Goal: Information Seeking & Learning: Learn about a topic

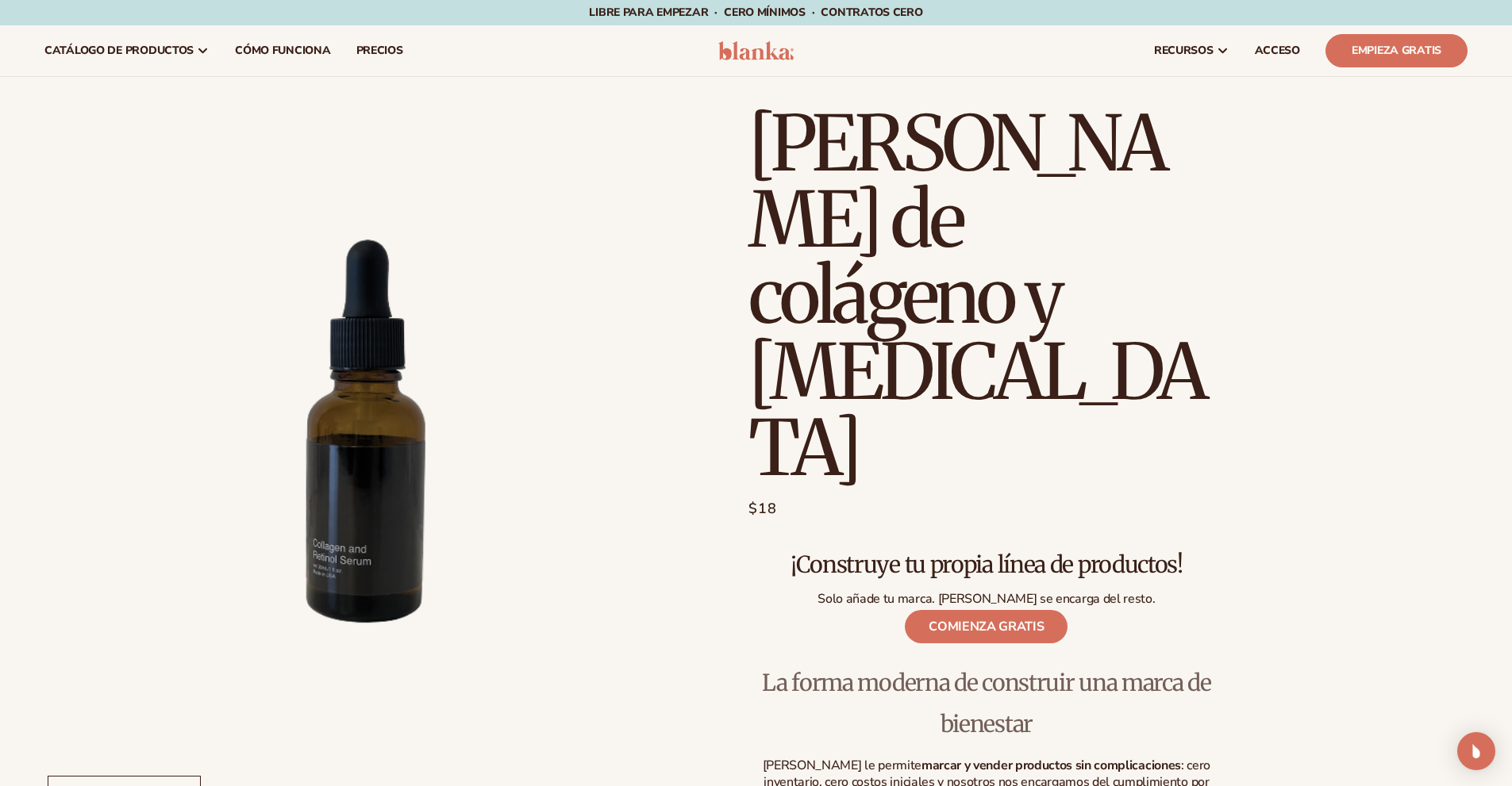
scroll to position [79, 0]
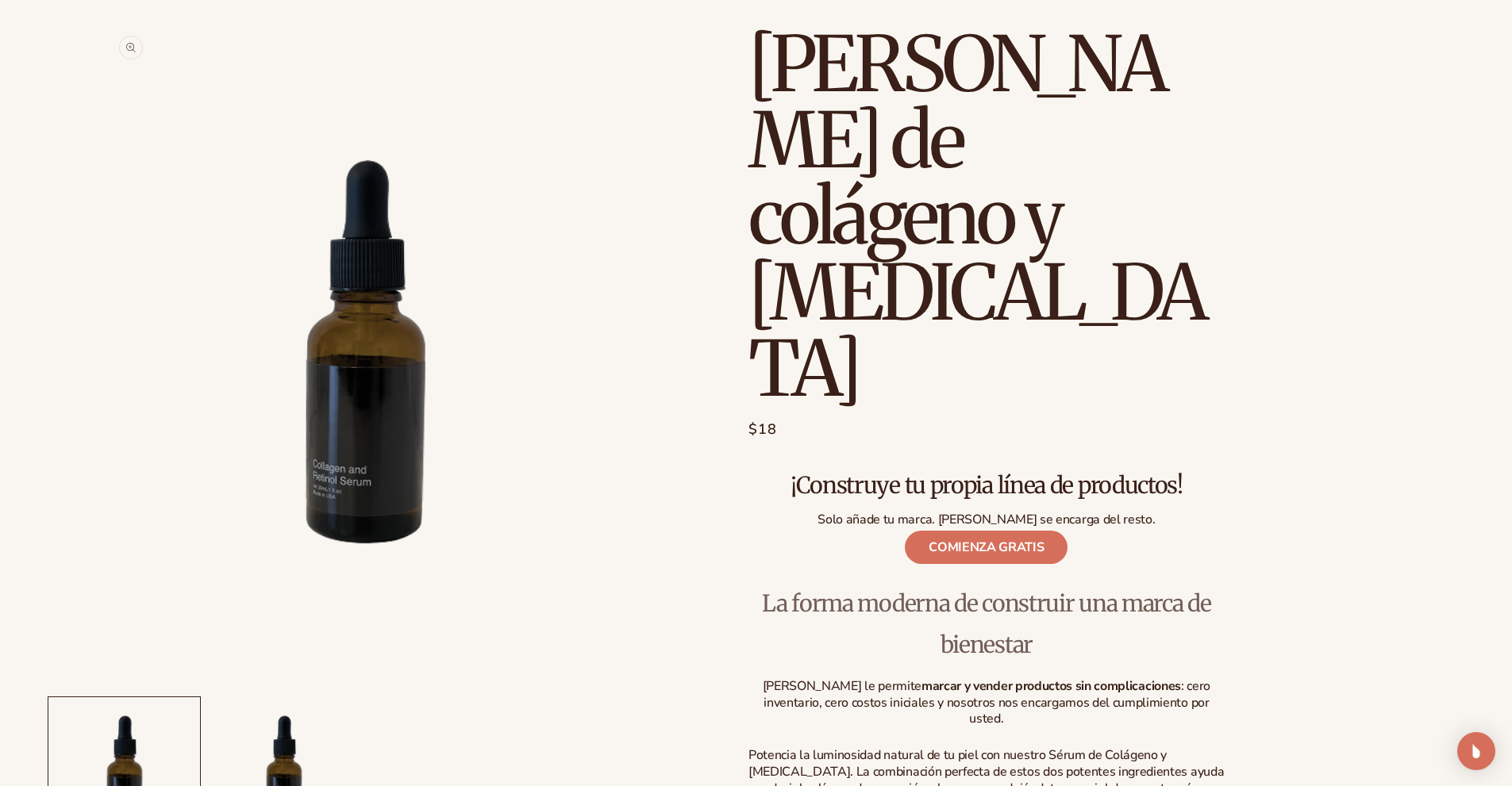
click at [110, 677] on button "Abrir medios 1 en modal" at bounding box center [110, 677] width 0 height 0
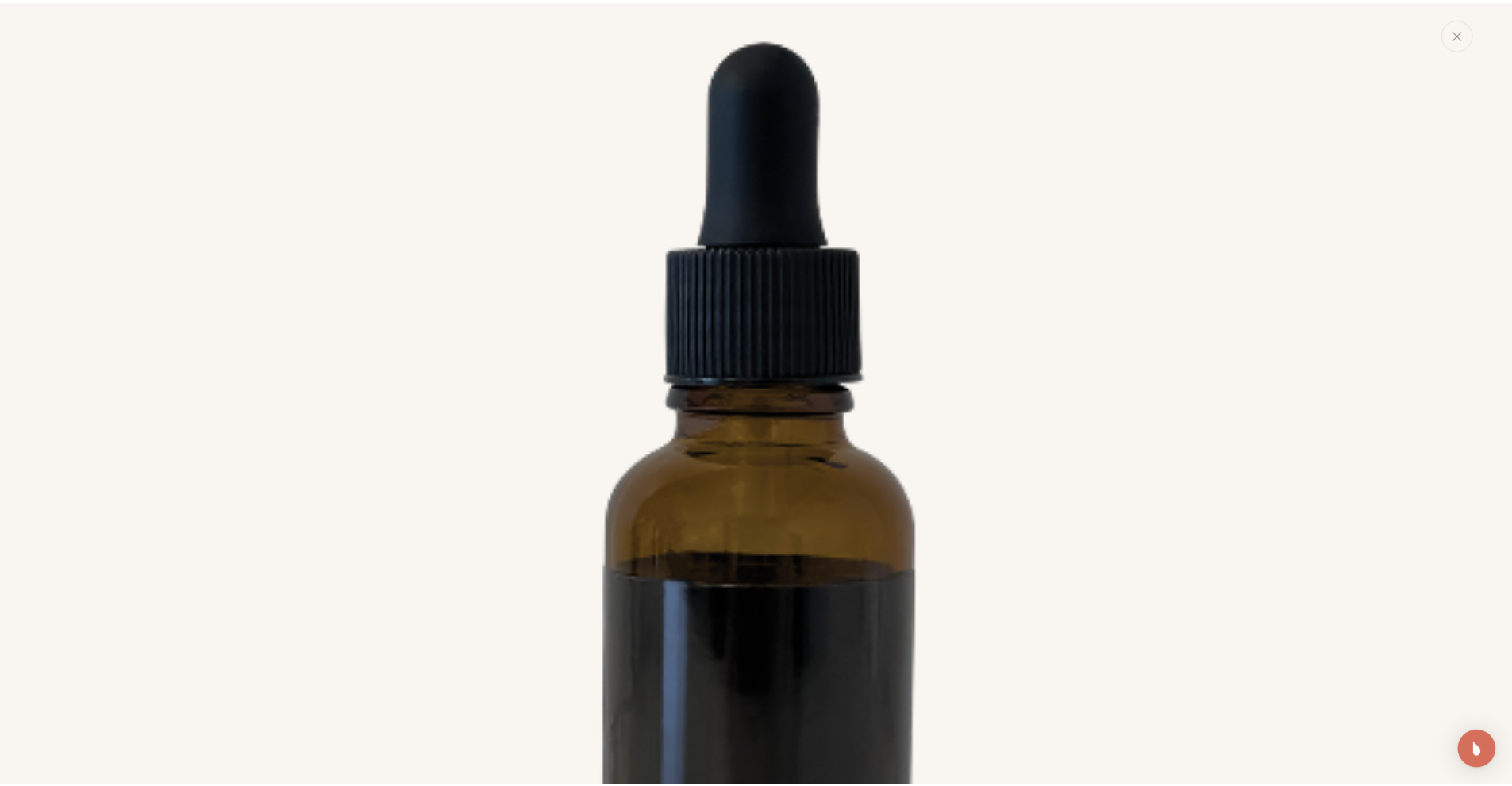
scroll to position [333, 0]
click at [749, 472] on img "Galería de medios" at bounding box center [762, 543] width 1349 height 1722
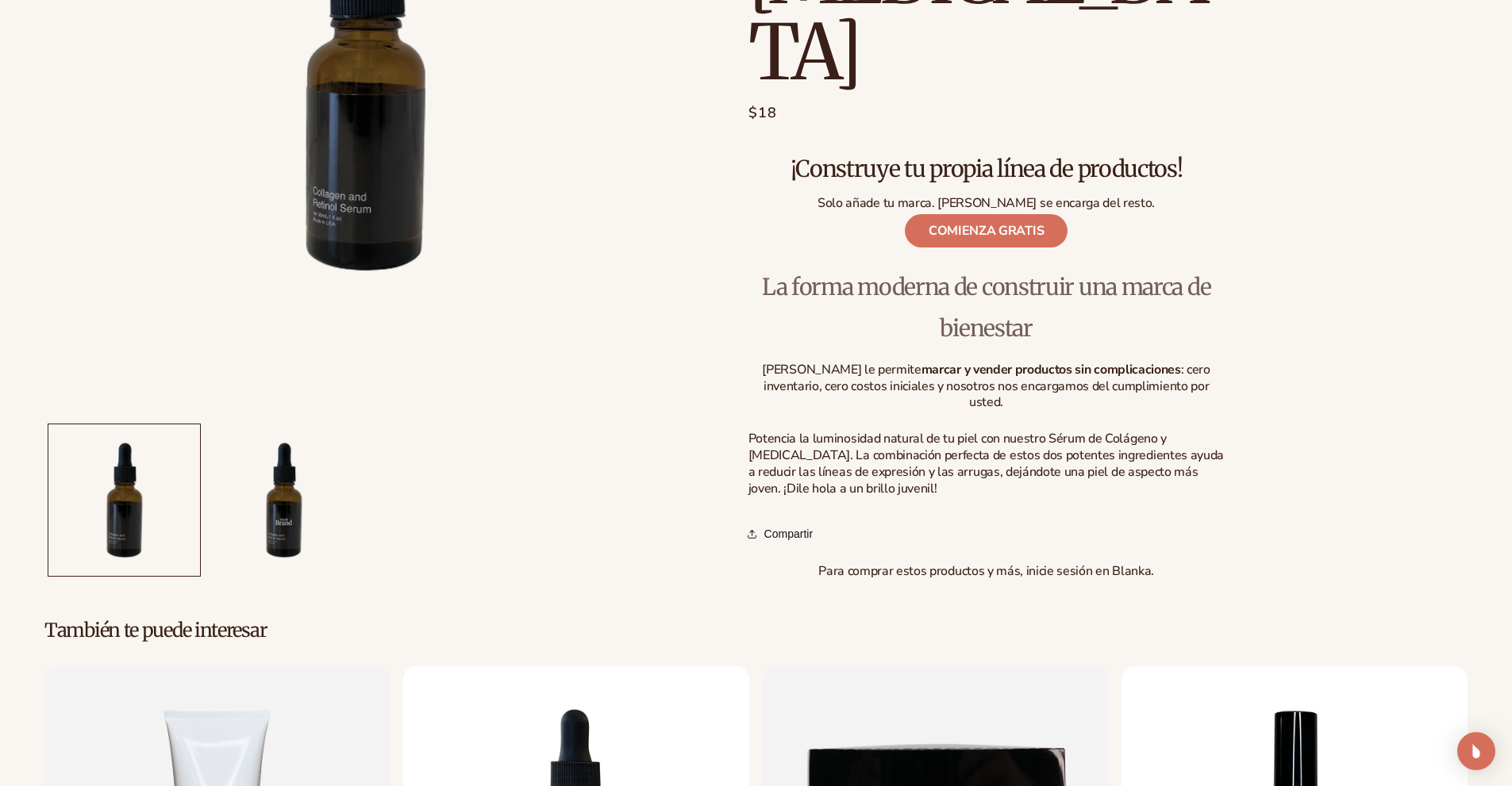
scroll to position [476, 0]
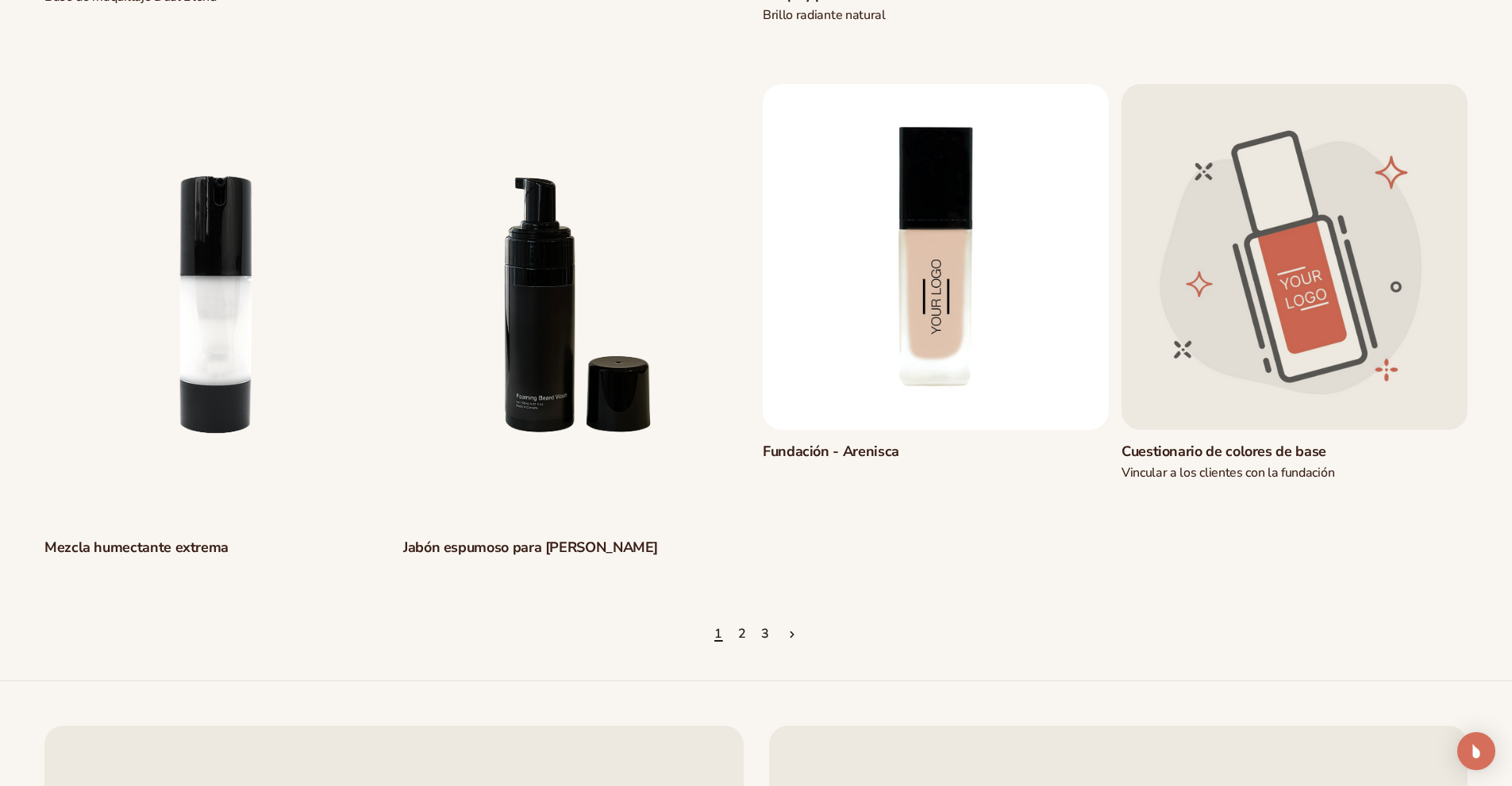
scroll to position [1666, 0]
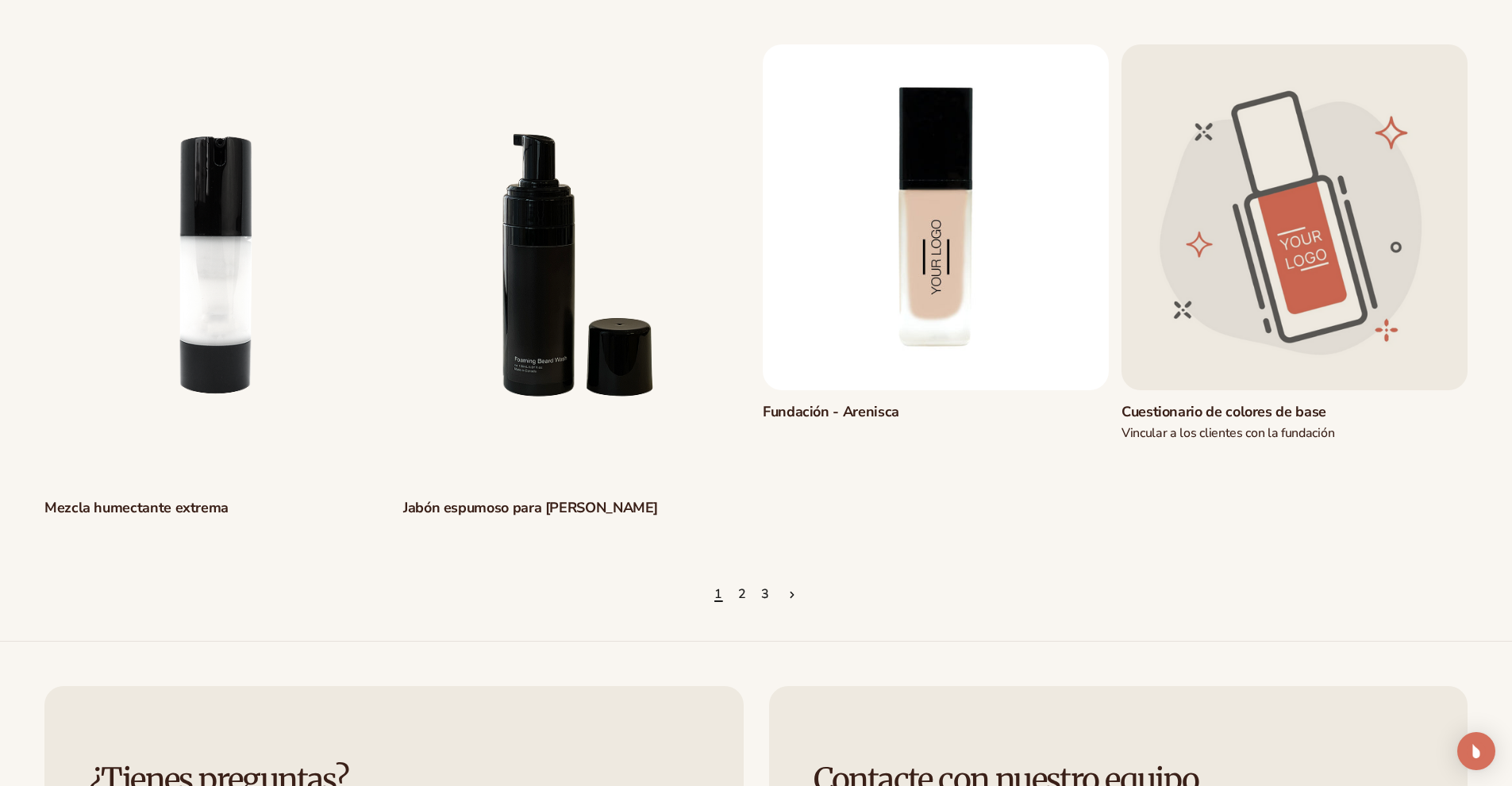
click at [501, 499] on link "Jabón espumoso para barba" at bounding box center [576, 508] width 346 height 19
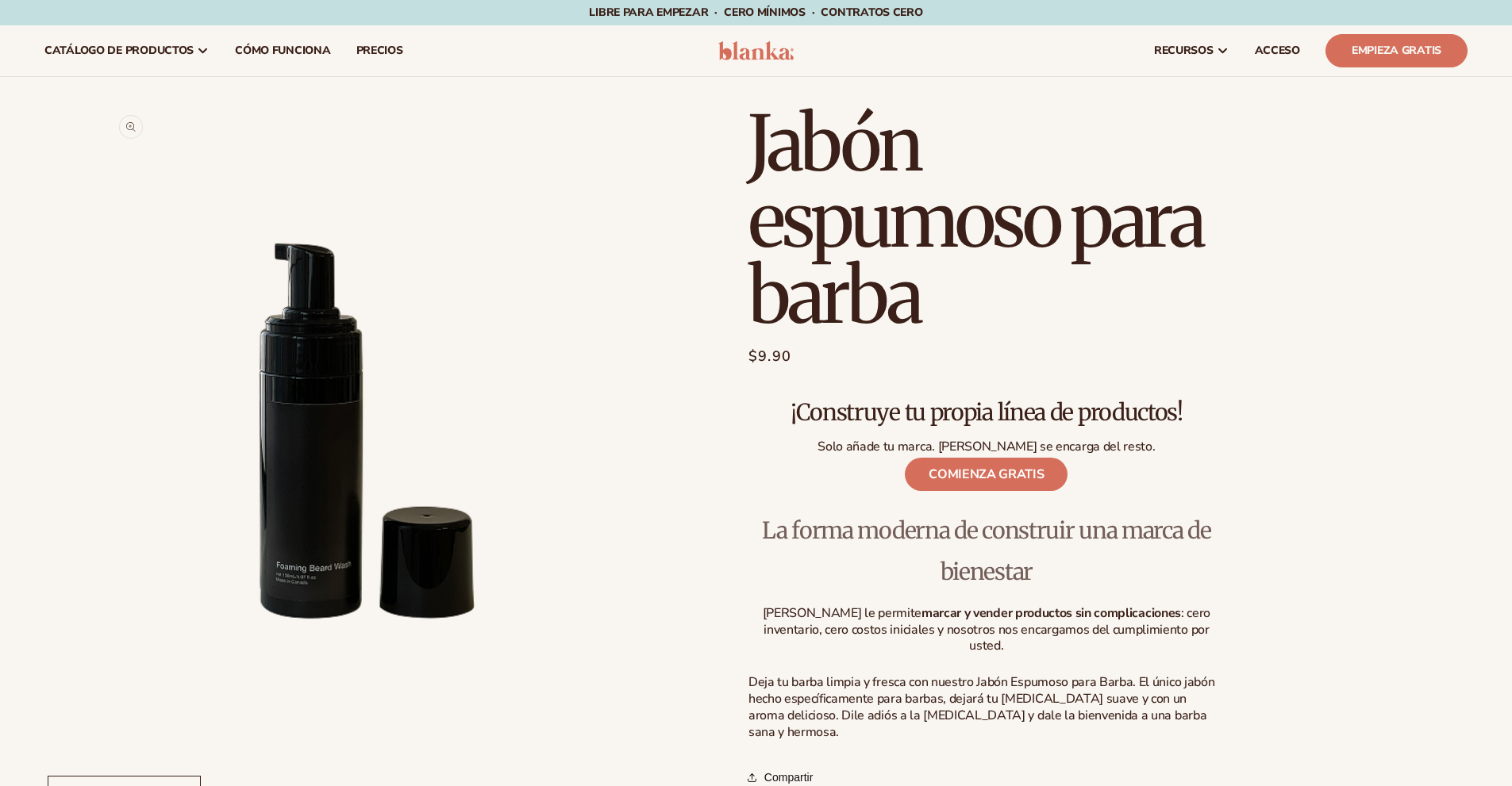
click at [110, 757] on button "Abrir medios 1 en modal" at bounding box center [110, 757] width 0 height 0
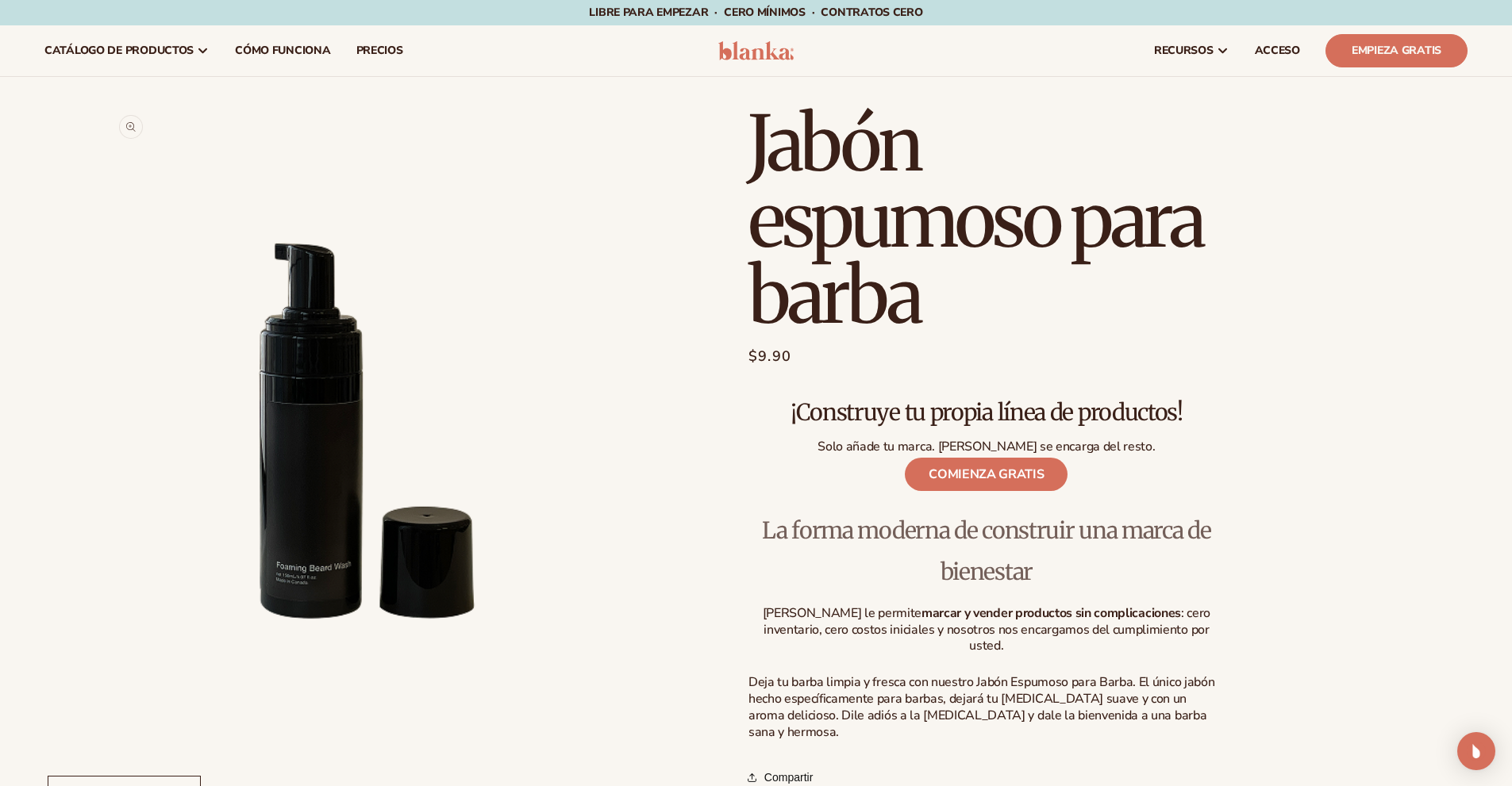
click at [110, 757] on button "Abrir medios 1 en modal" at bounding box center [110, 757] width 0 height 0
drag, startPoint x: 320, startPoint y: 355, endPoint x: 427, endPoint y: 230, distance: 164.5
click at [110, 757] on button "Abrir medios 1 en modal" at bounding box center [110, 757] width 0 height 0
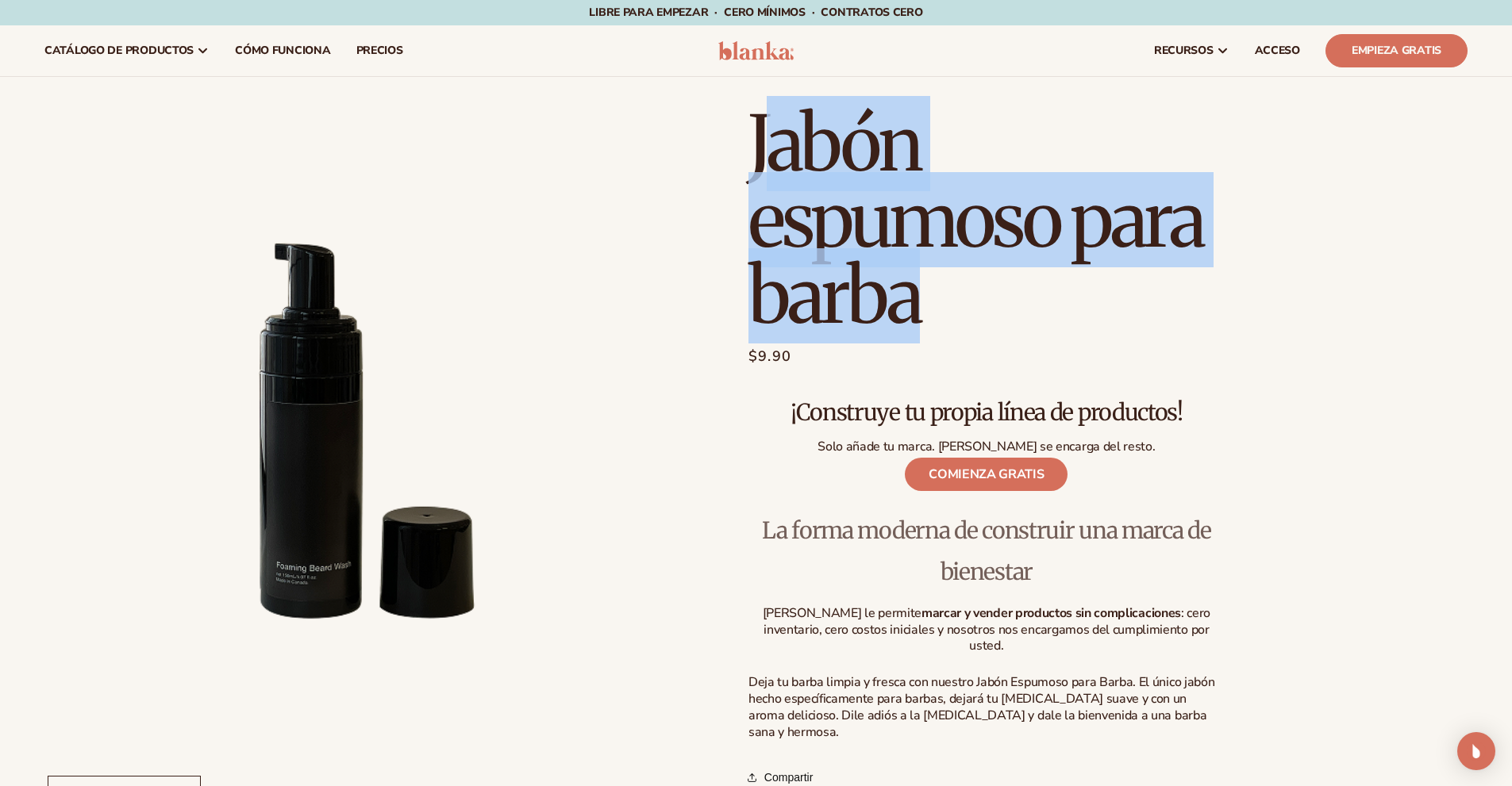
drag, startPoint x: 758, startPoint y: 149, endPoint x: 973, endPoint y: 306, distance: 266.2
click at [973, 306] on h1 "Jabón espumoso para barba" at bounding box center [986, 220] width 477 height 228
copy font "abón espumoso para barba"
